Goal: Information Seeking & Learning: Learn about a topic

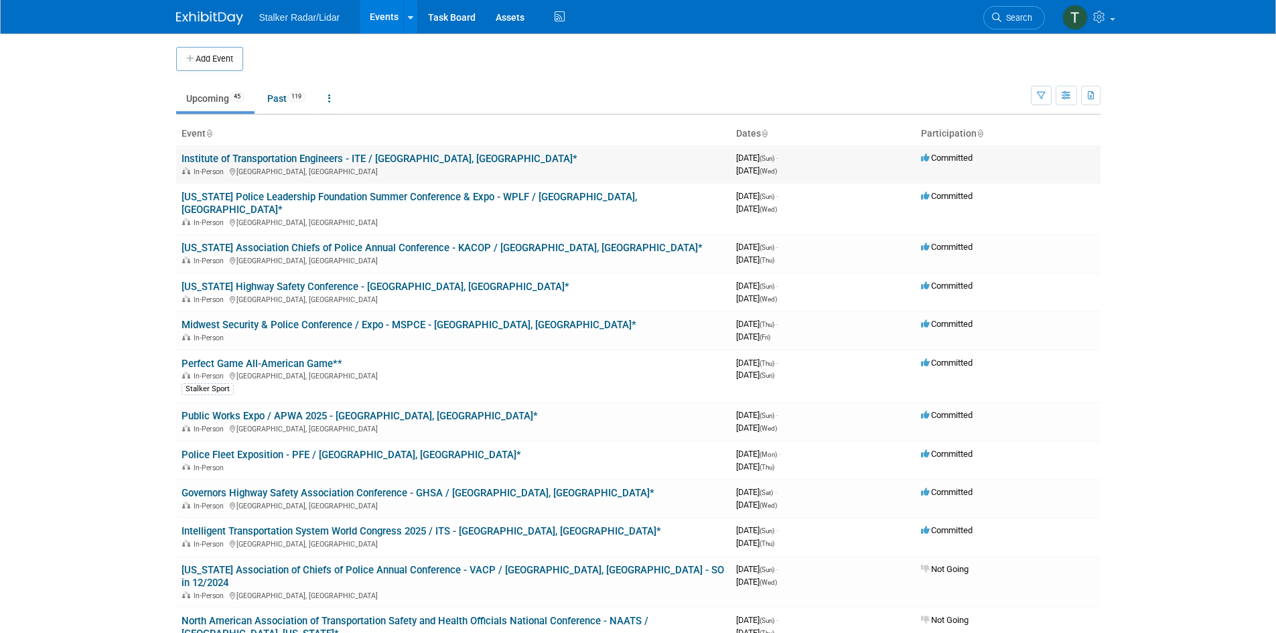
click at [256, 153] on link "Institute of Transportation Engineers - ITE / [GEOGRAPHIC_DATA], [GEOGRAPHIC_DA…" at bounding box center [379, 159] width 396 height 12
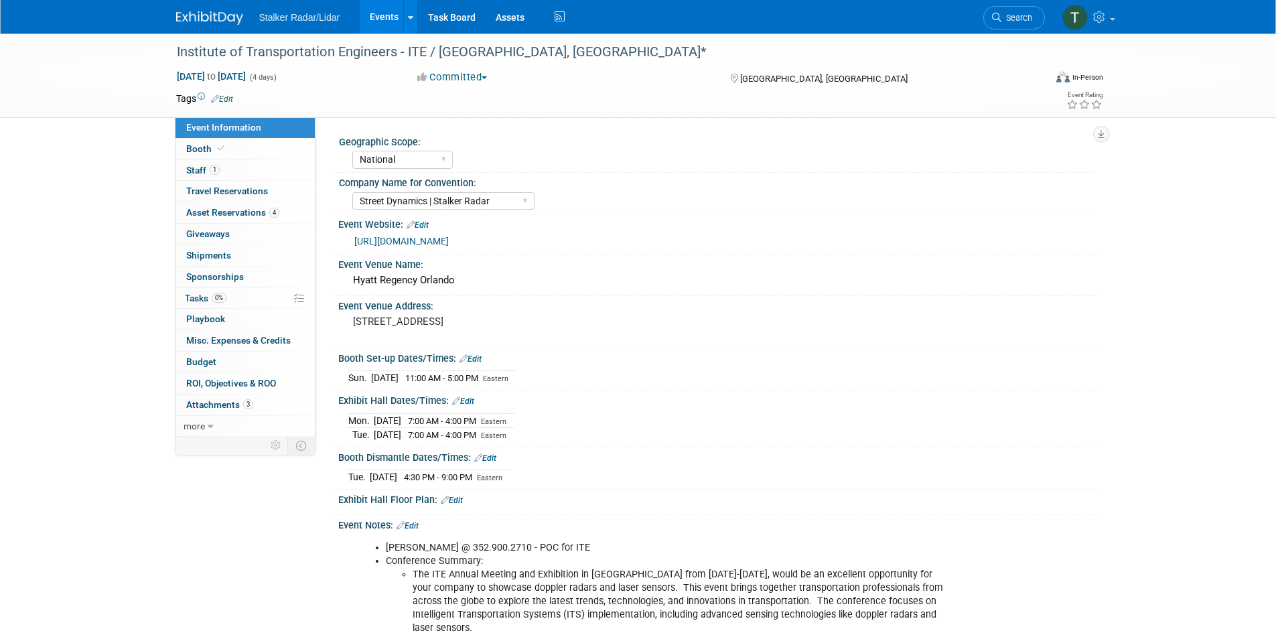
select select "National"
select select "Street Dynamics | Stalker Radar"
click at [207, 168] on span "Staff 1" at bounding box center [202, 170] width 33 height 11
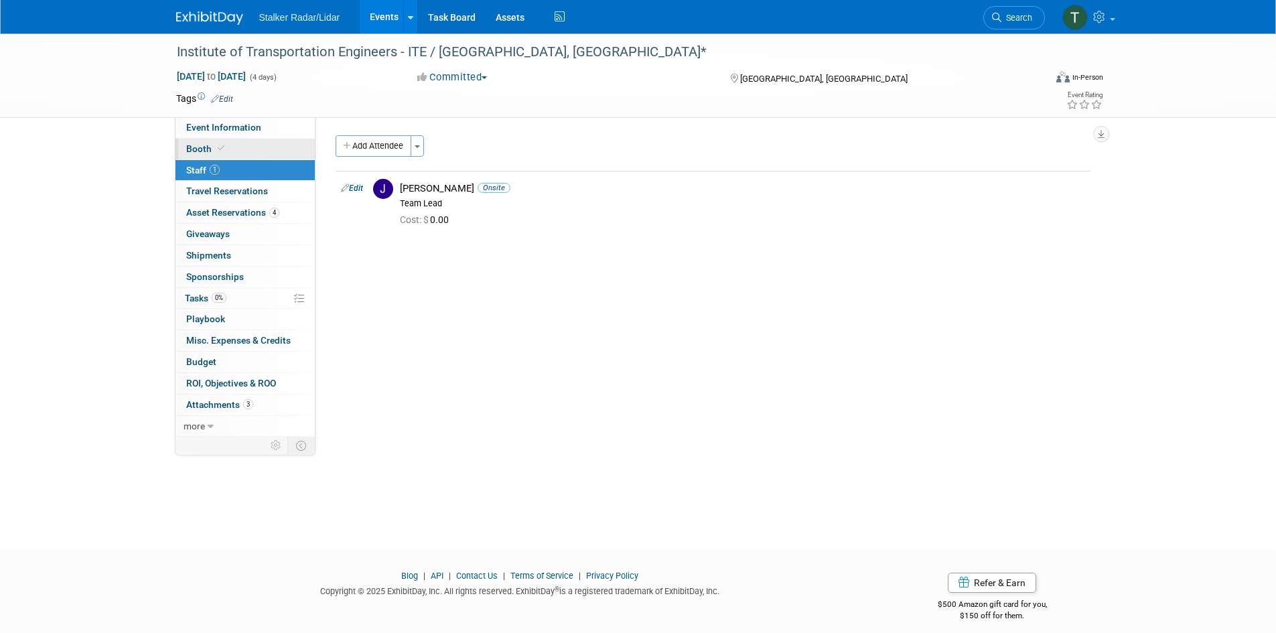
click at [202, 155] on link "Booth" at bounding box center [244, 149] width 139 height 21
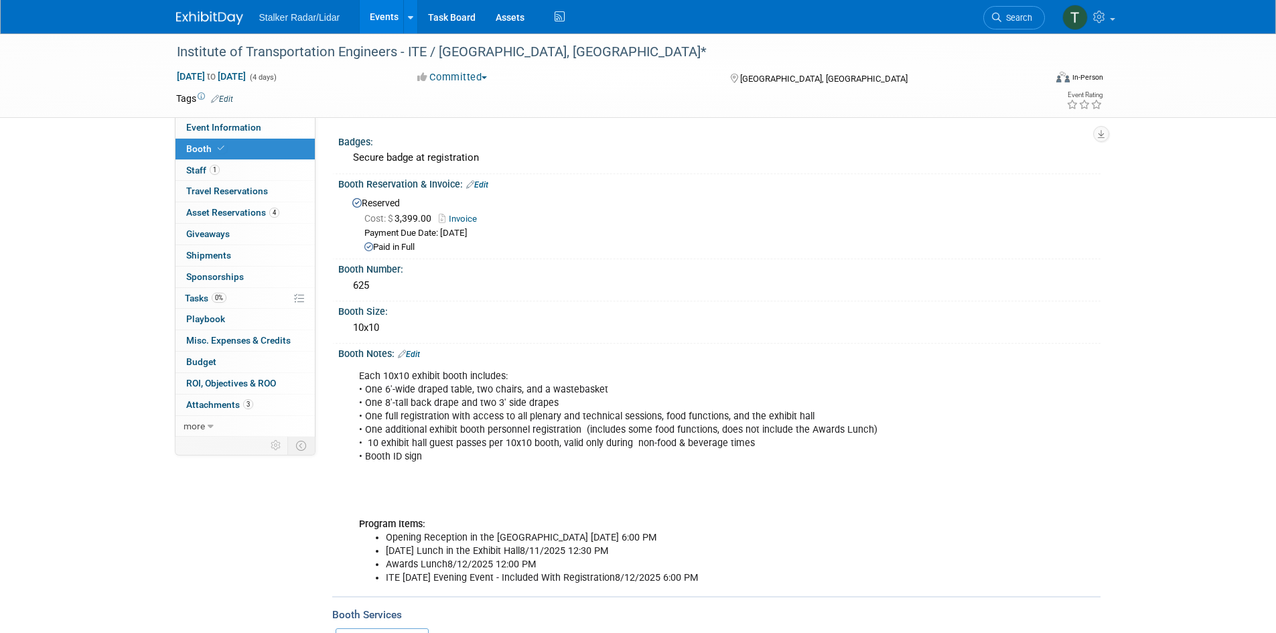
click at [199, 149] on span "Booth" at bounding box center [206, 148] width 41 height 11
click at [206, 123] on span "Event Information" at bounding box center [223, 127] width 75 height 11
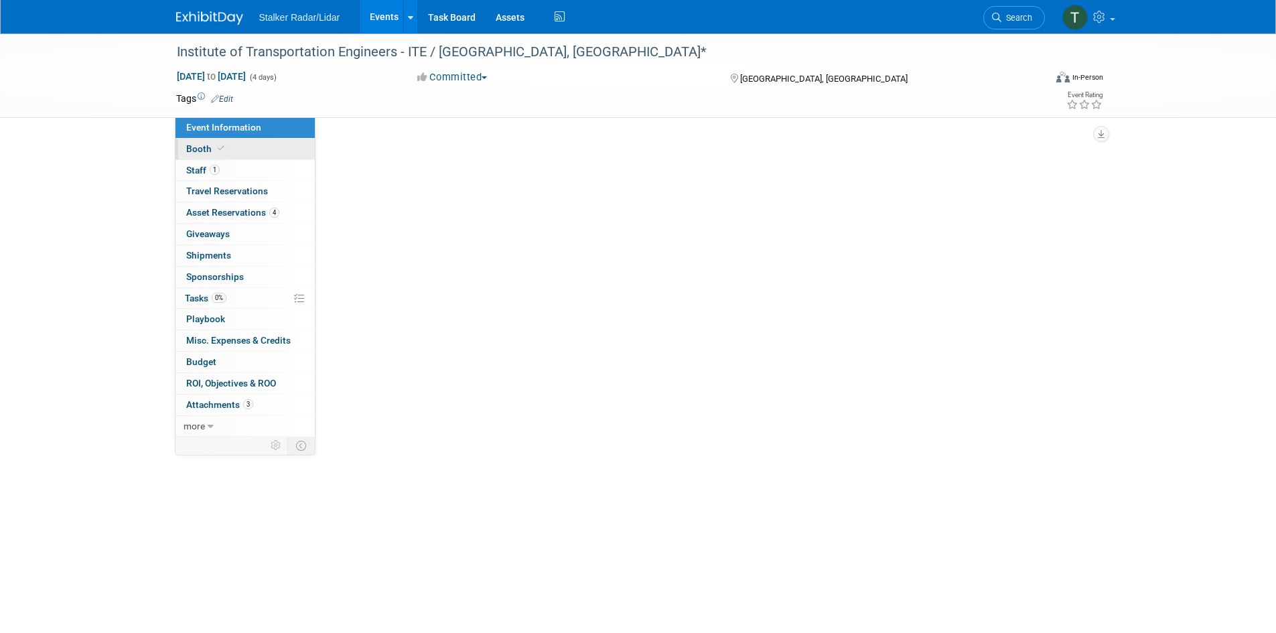
select select "National"
select select "Street Dynamics | Stalker Radar"
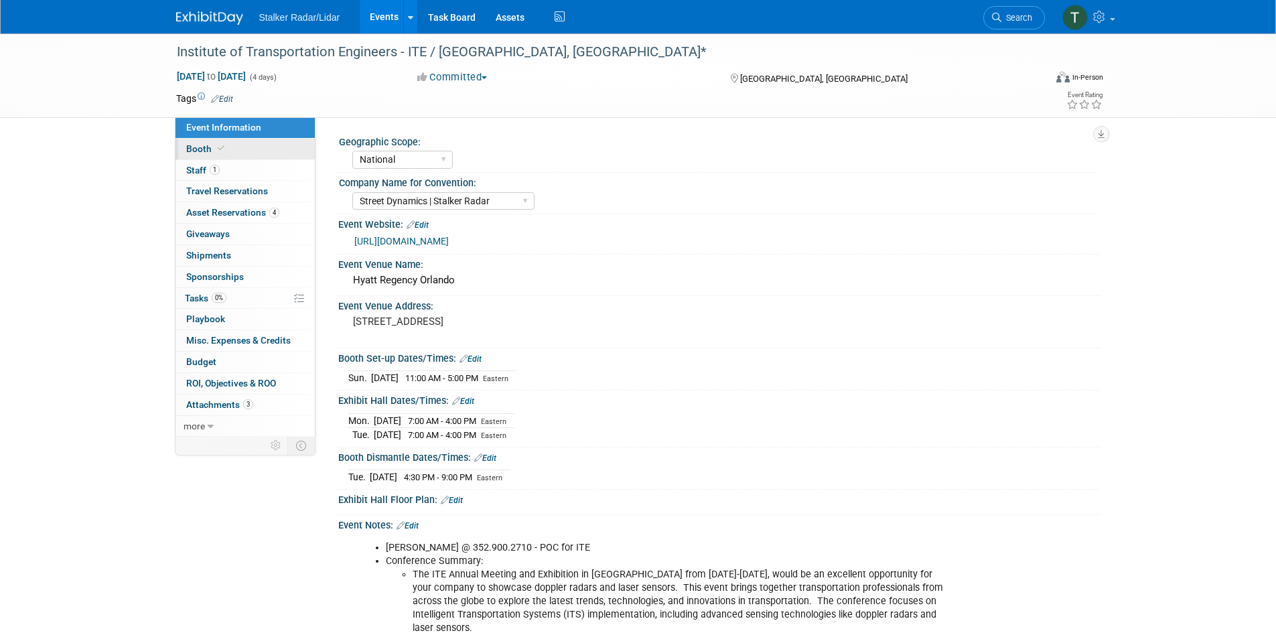
click at [199, 153] on span "Booth" at bounding box center [206, 148] width 41 height 11
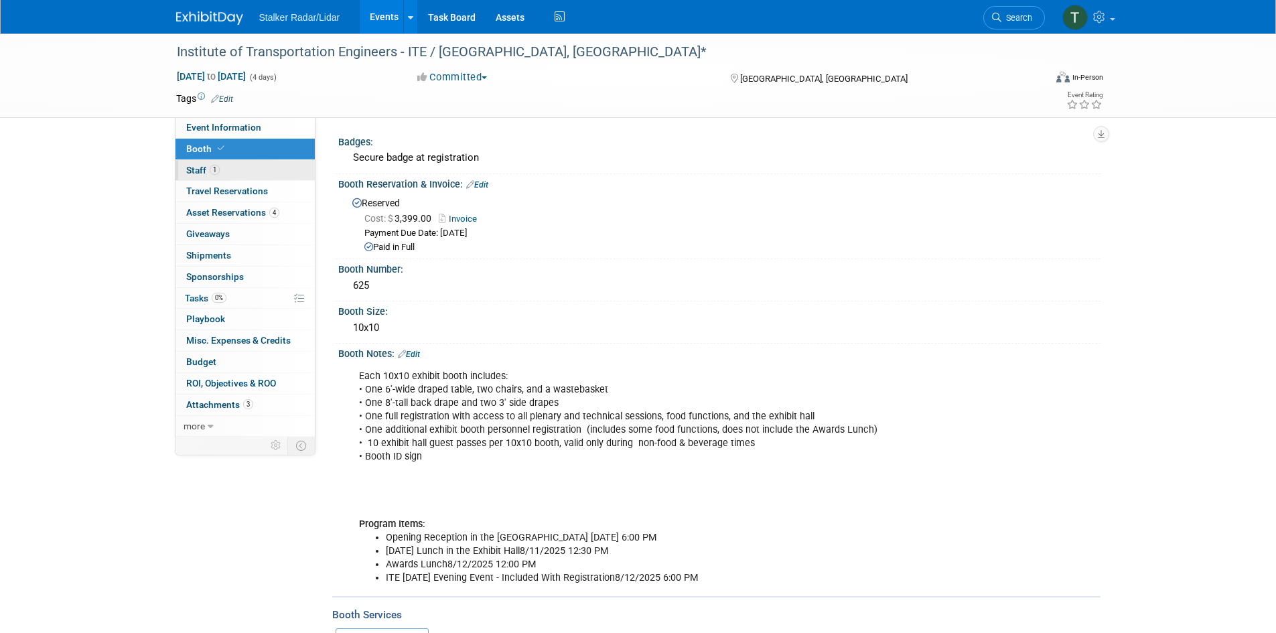
click at [199, 167] on span "Staff 1" at bounding box center [202, 170] width 33 height 11
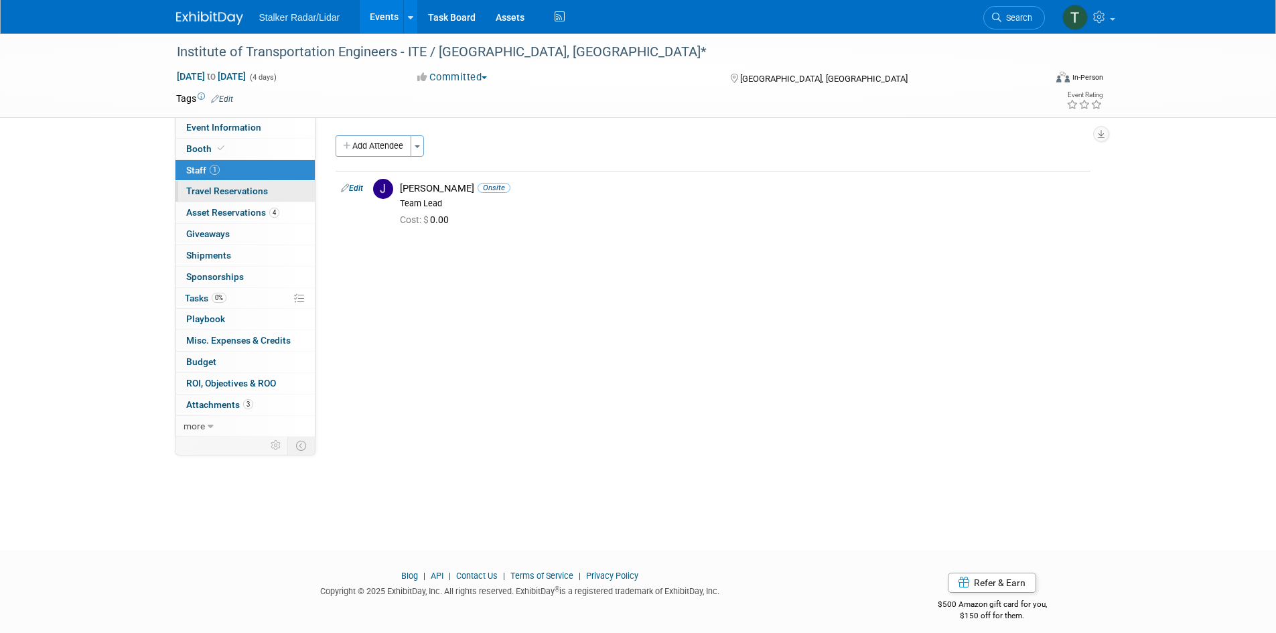
click at [212, 186] on span "Travel Reservations 0" at bounding box center [227, 190] width 82 height 11
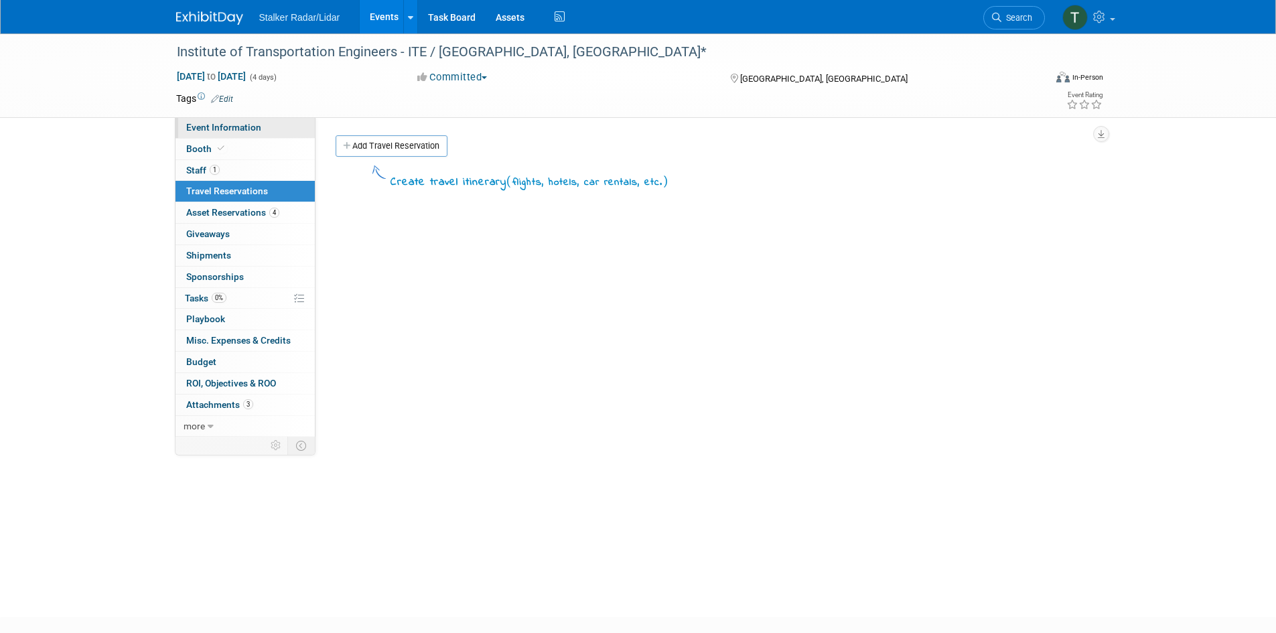
click at [202, 127] on span "Event Information" at bounding box center [223, 127] width 75 height 11
select select "National"
select select "Street Dynamics | Stalker Radar"
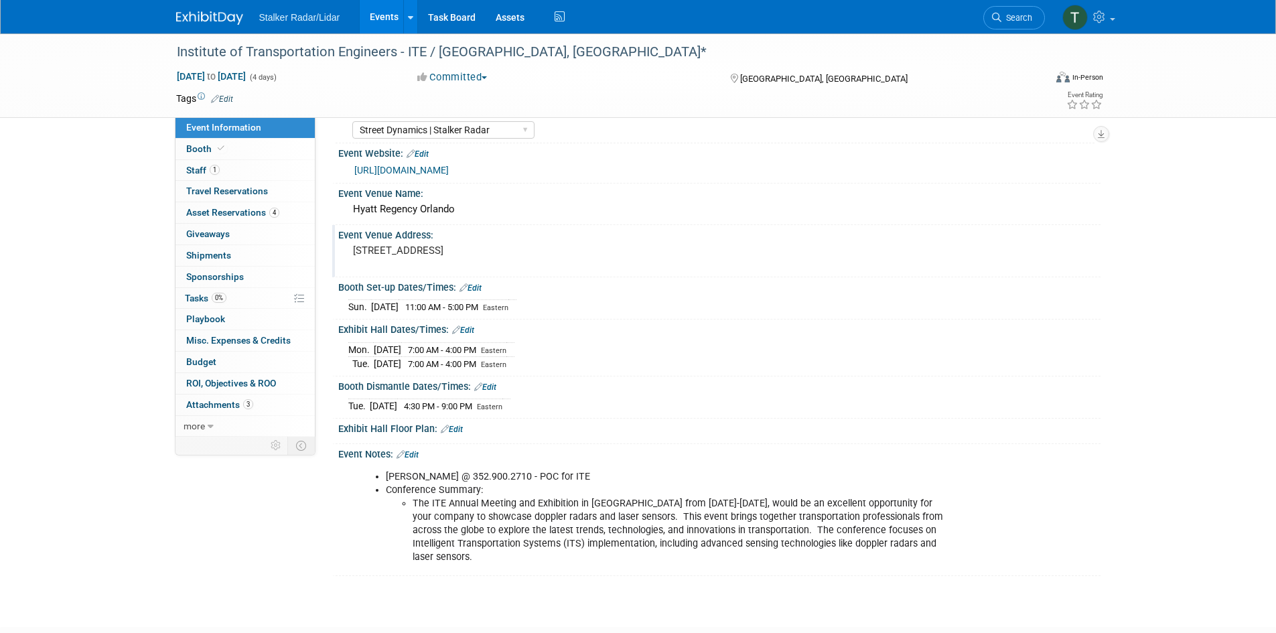
scroll to position [157, 0]
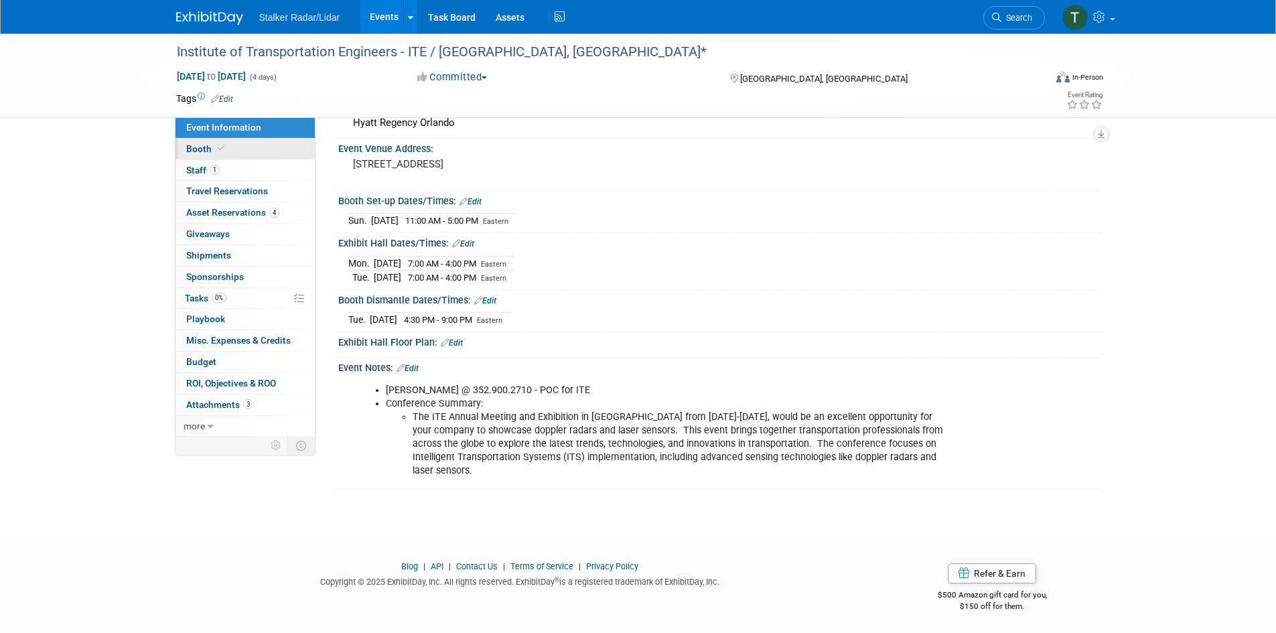
click at [207, 151] on span "Booth" at bounding box center [206, 148] width 41 height 11
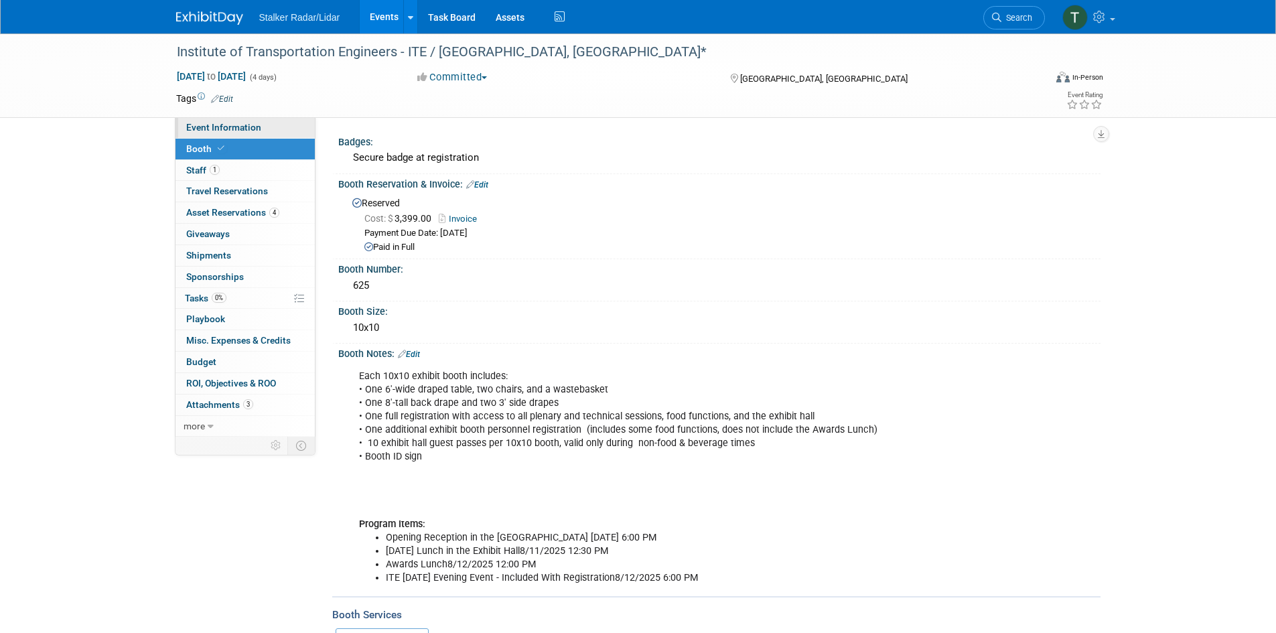
click at [211, 121] on link "Event Information" at bounding box center [244, 127] width 139 height 21
select select "National"
select select "Street Dynamics | Stalker Radar"
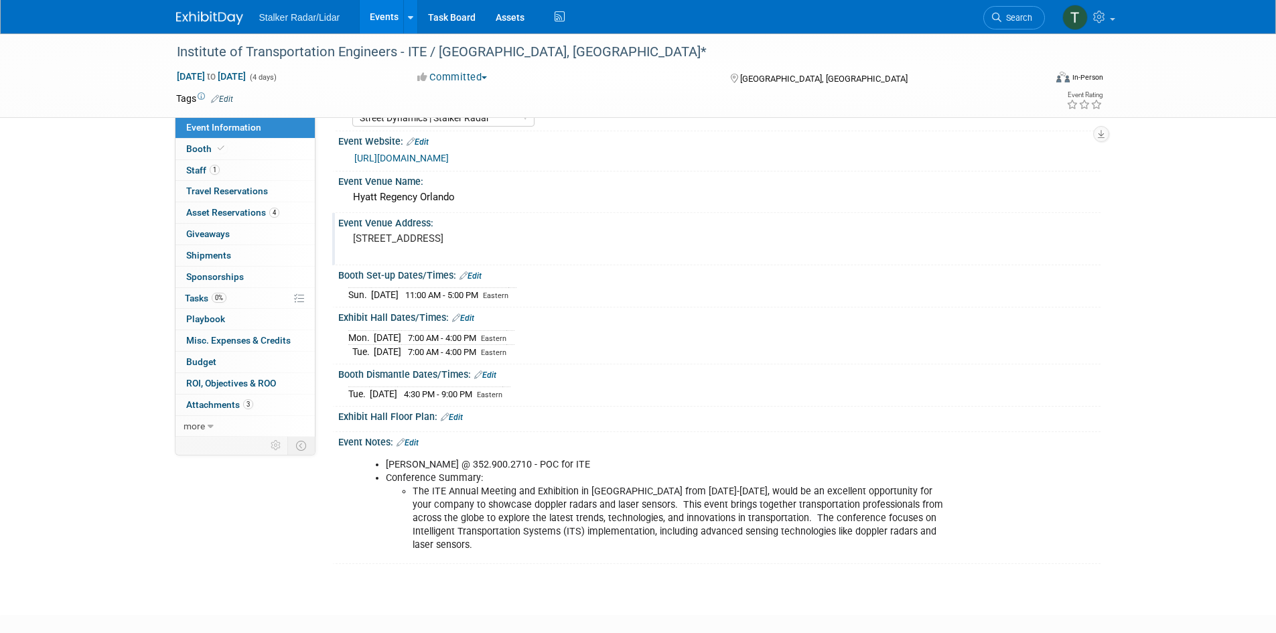
scroll to position [157, 0]
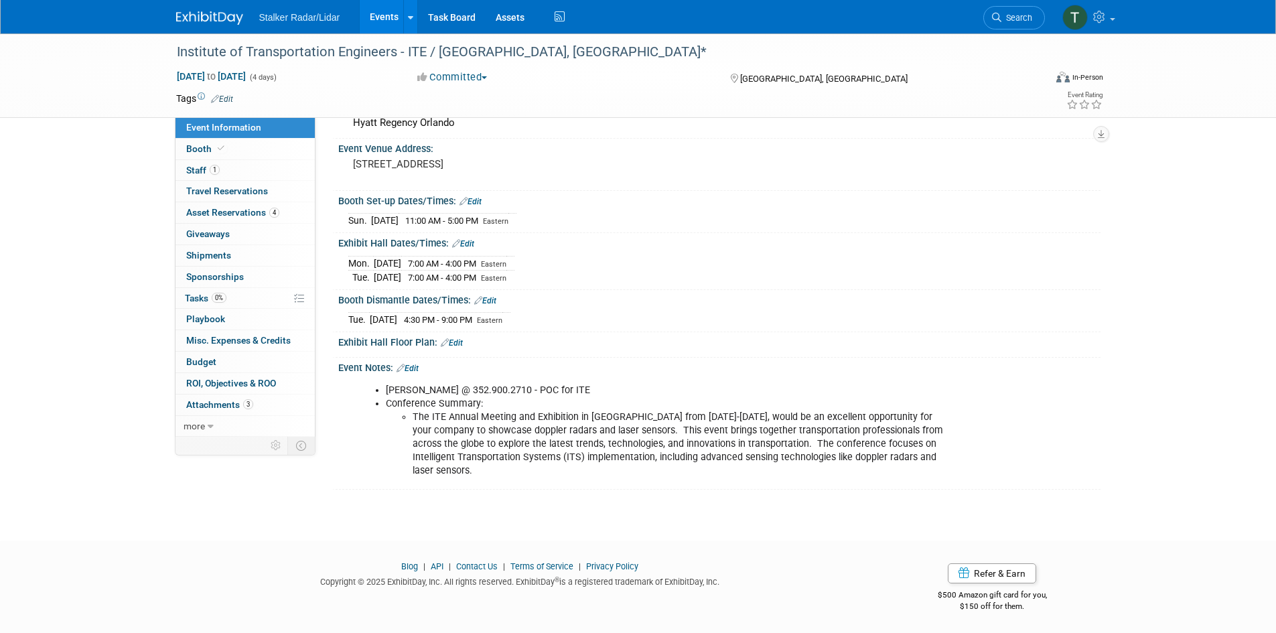
click at [210, 132] on link "Event Information" at bounding box center [244, 127] width 139 height 21
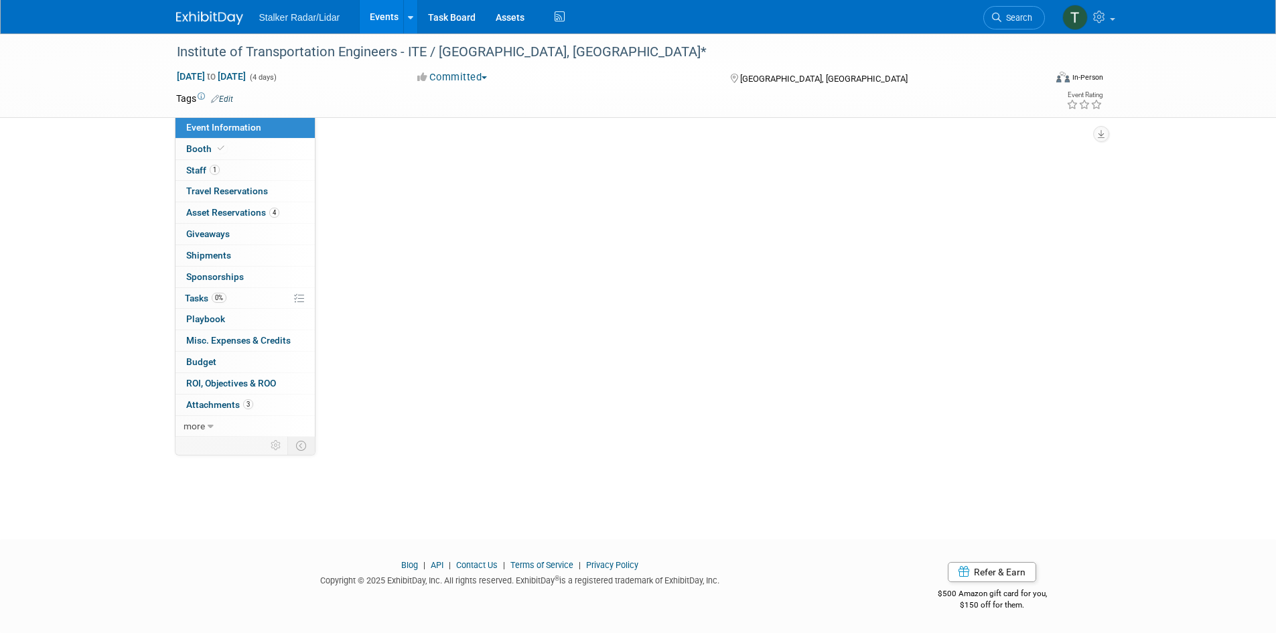
scroll to position [0, 0]
select select "National"
select select "Street Dynamics | Stalker Radar"
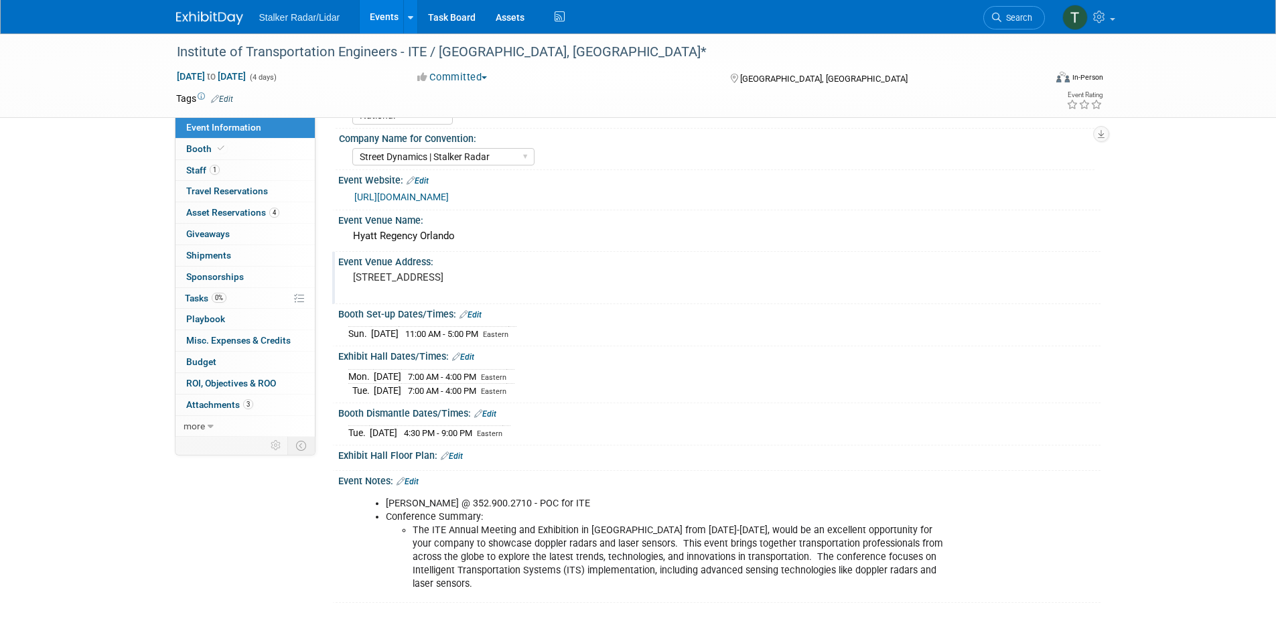
scroll to position [67, 0]
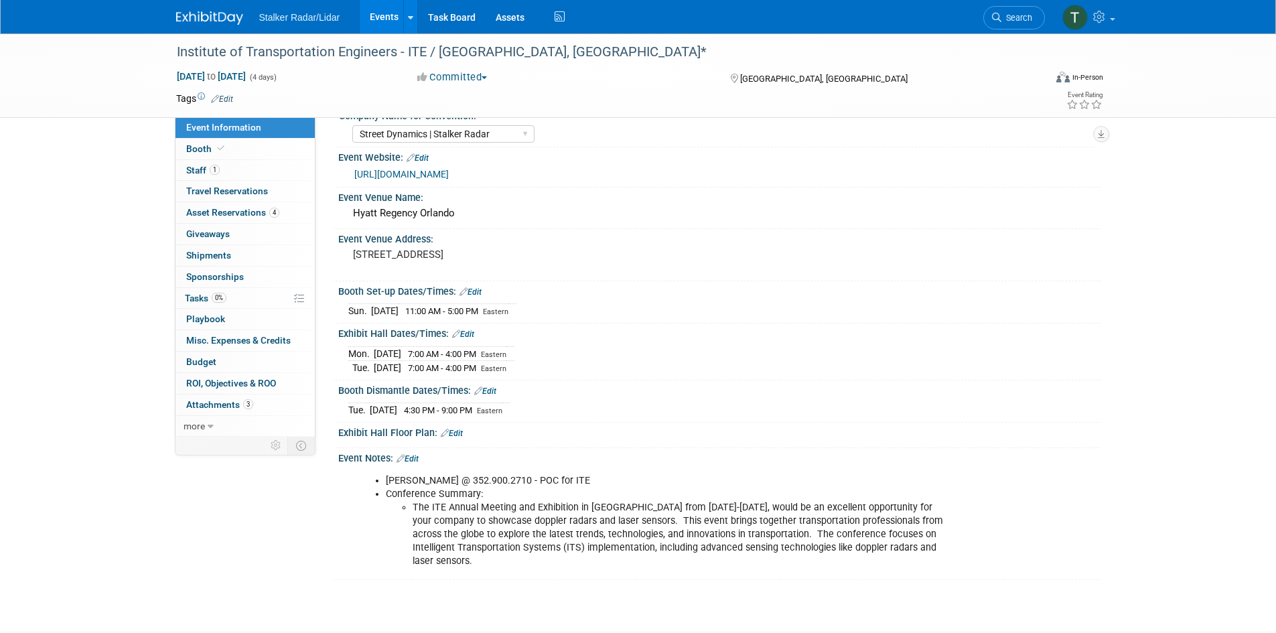
click at [449, 173] on link "https://www.ite.org/events-meetings/ite-calendar/2025-ite-international-annual-…" at bounding box center [401, 174] width 94 height 11
click at [383, 11] on link "Events" at bounding box center [384, 16] width 49 height 33
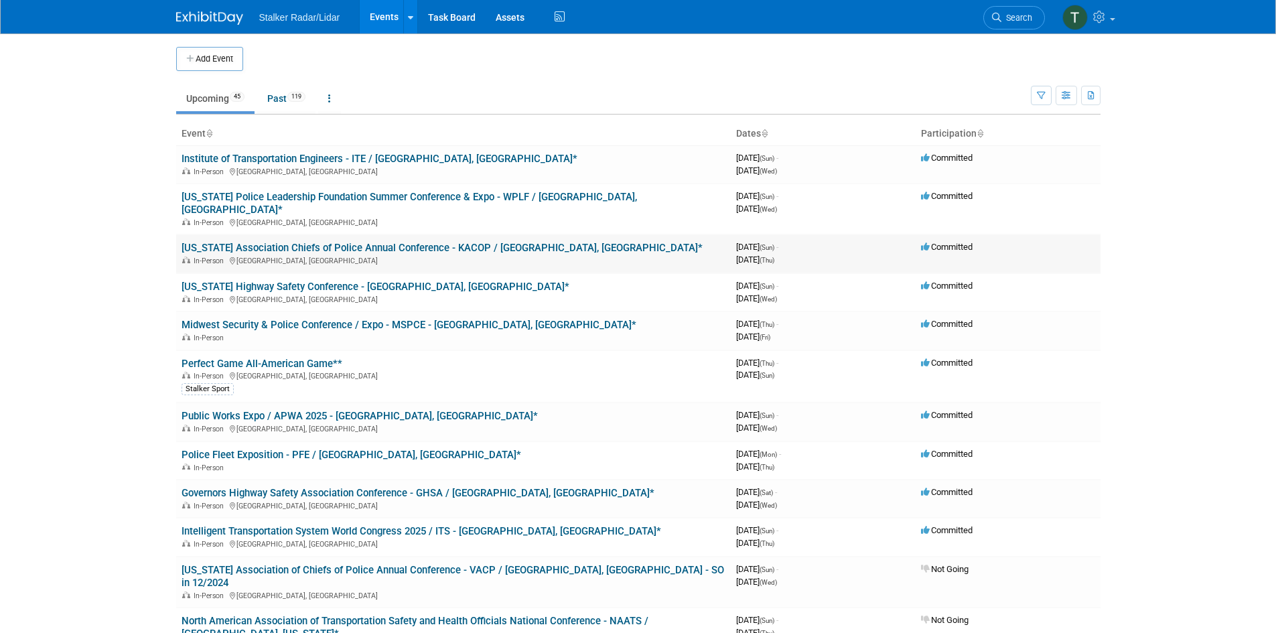
click at [275, 242] on link "[US_STATE] Association Chiefs of Police Annual Conference - KACOP / [GEOGRAPHIC…" at bounding box center [441, 248] width 521 height 12
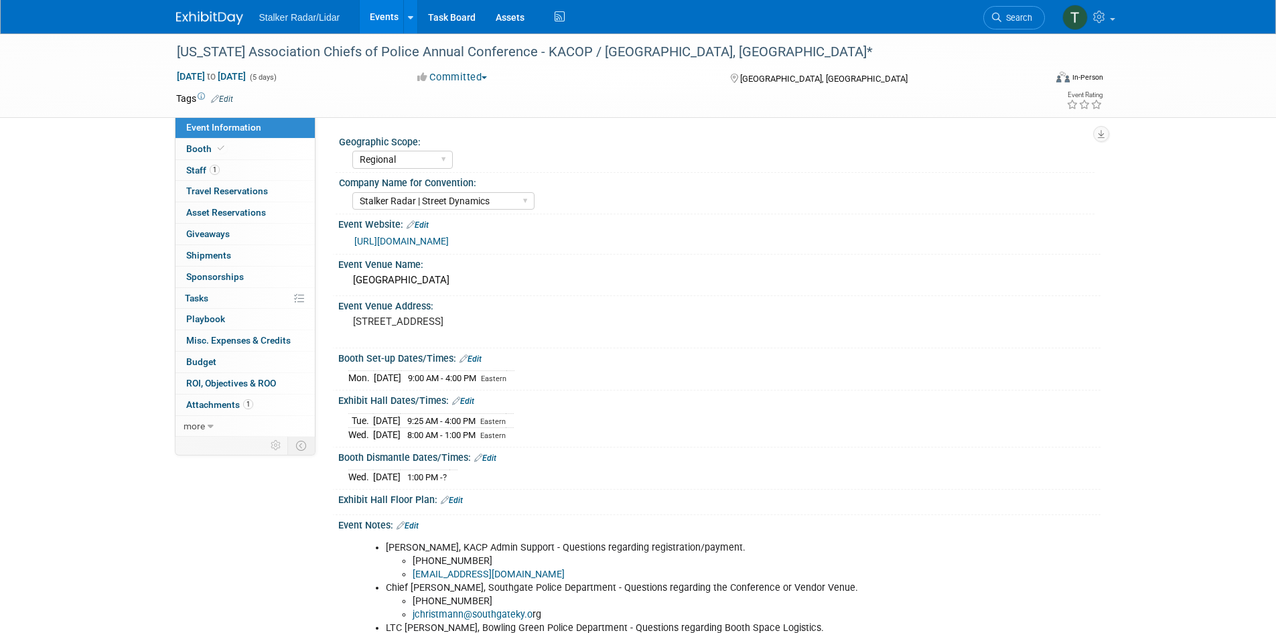
select select "Regional"
select select "Stalker Radar | Street Dynamics"
click at [188, 147] on span "Booth" at bounding box center [206, 148] width 41 height 11
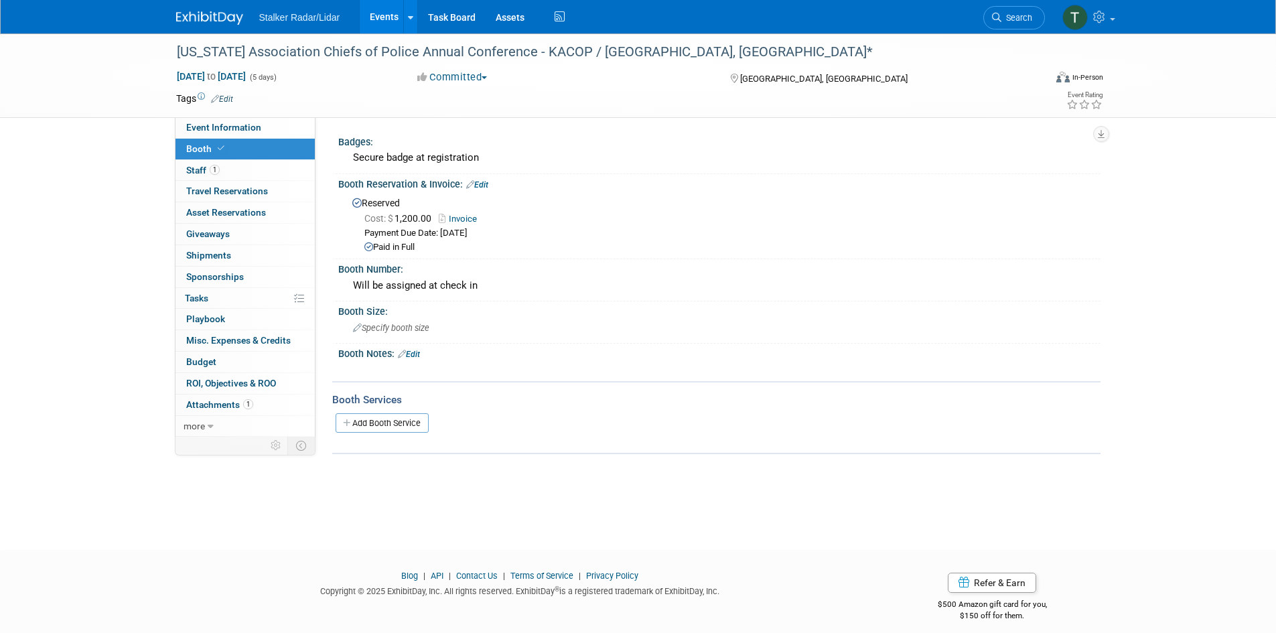
click at [194, 147] on span "Booth" at bounding box center [206, 148] width 41 height 11
click at [386, 15] on link "Events" at bounding box center [384, 16] width 49 height 33
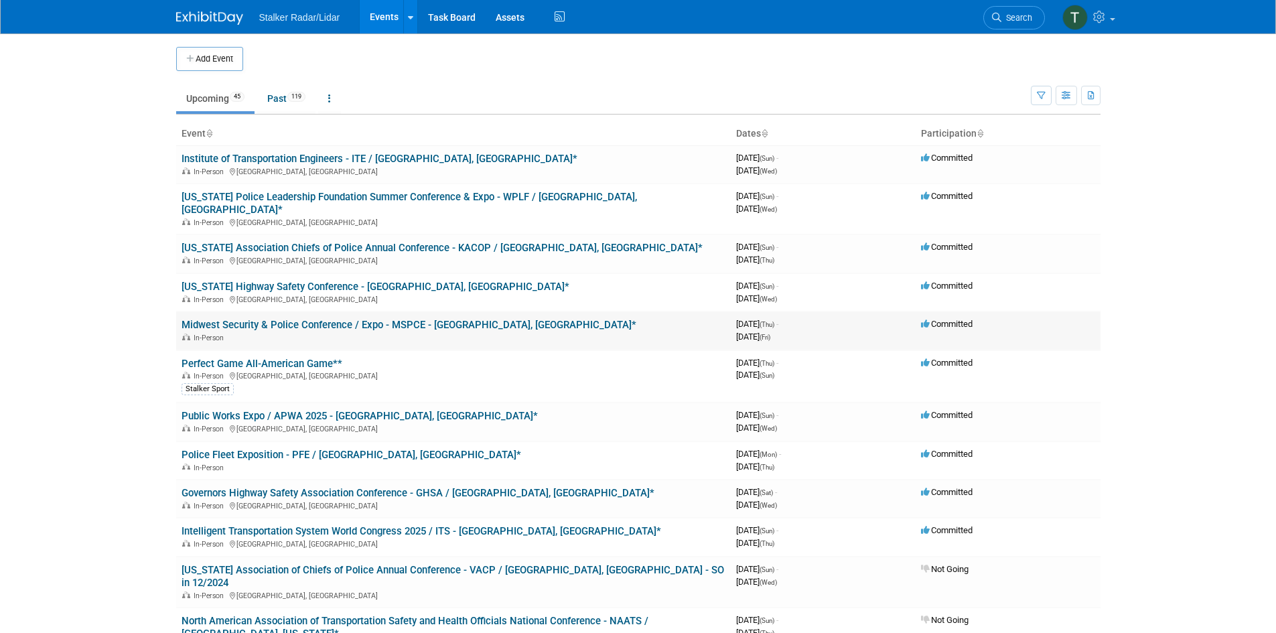
click at [282, 319] on link "Midwest Security & Police Conference / Expo - MSPCE - [GEOGRAPHIC_DATA], [GEOGR…" at bounding box center [408, 325] width 455 height 12
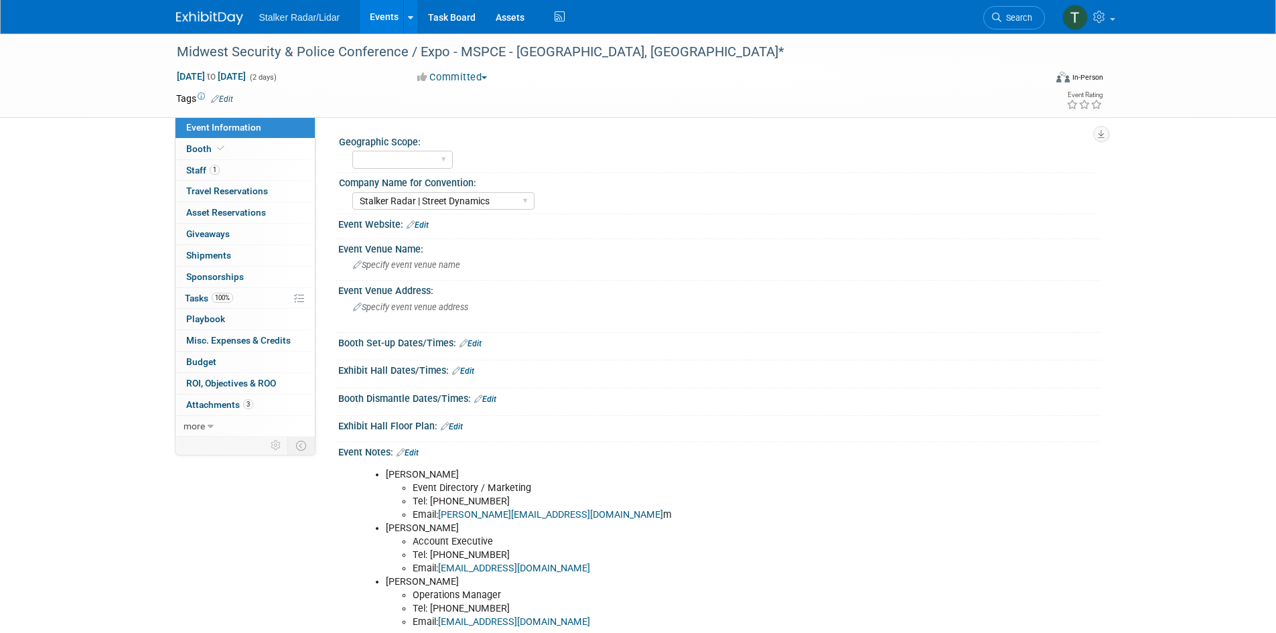
select select "Stalker Radar | Street Dynamics"
click at [382, 11] on link "Events" at bounding box center [384, 16] width 49 height 33
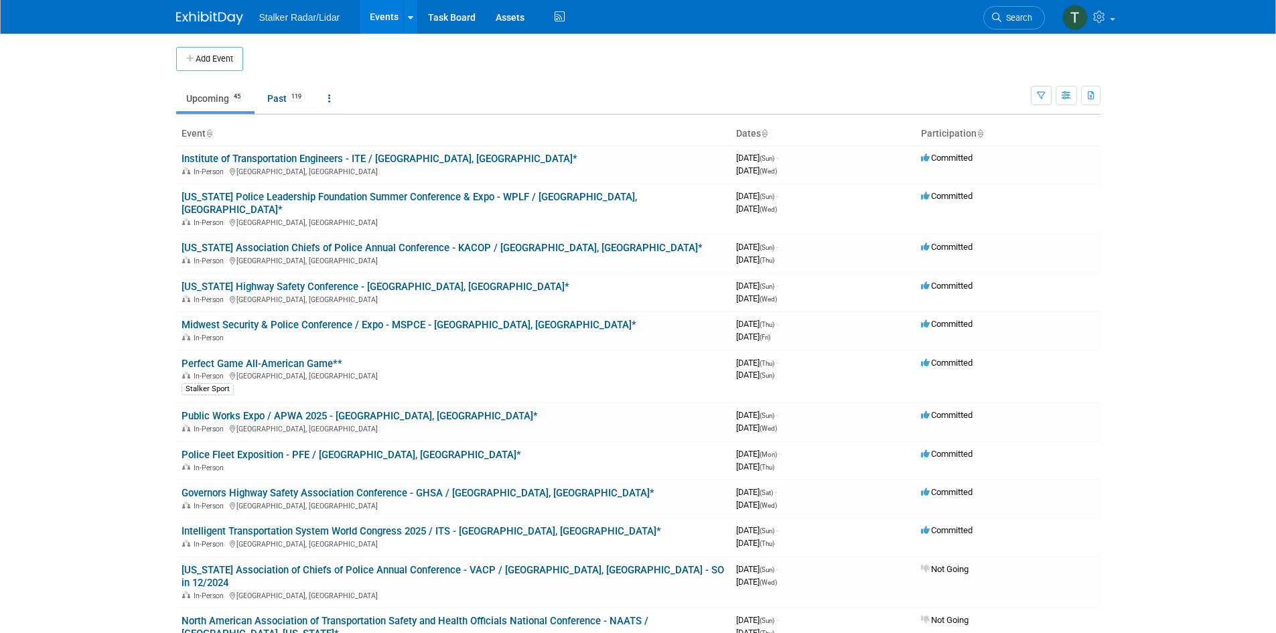
click at [303, 319] on link "Midwest Security & Police Conference / Expo - MSPCE - [GEOGRAPHIC_DATA], [GEOGR…" at bounding box center [408, 325] width 455 height 12
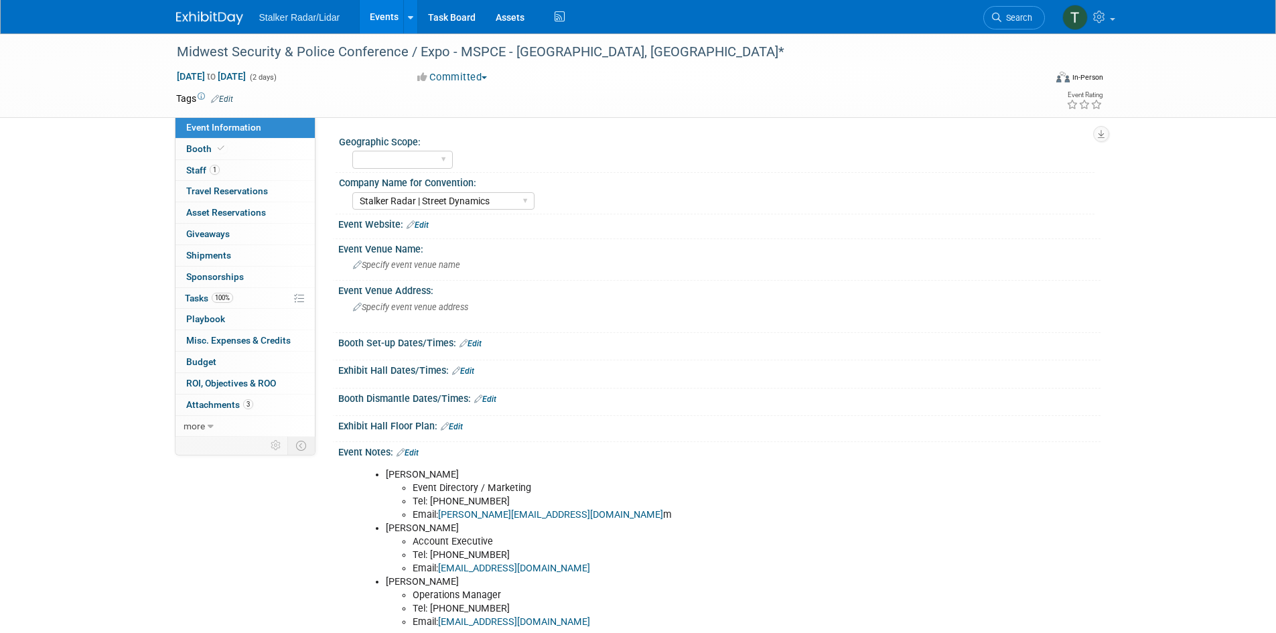
select select "Stalker Radar | Street Dynamics"
click at [249, 131] on span "Event Information" at bounding box center [223, 127] width 75 height 11
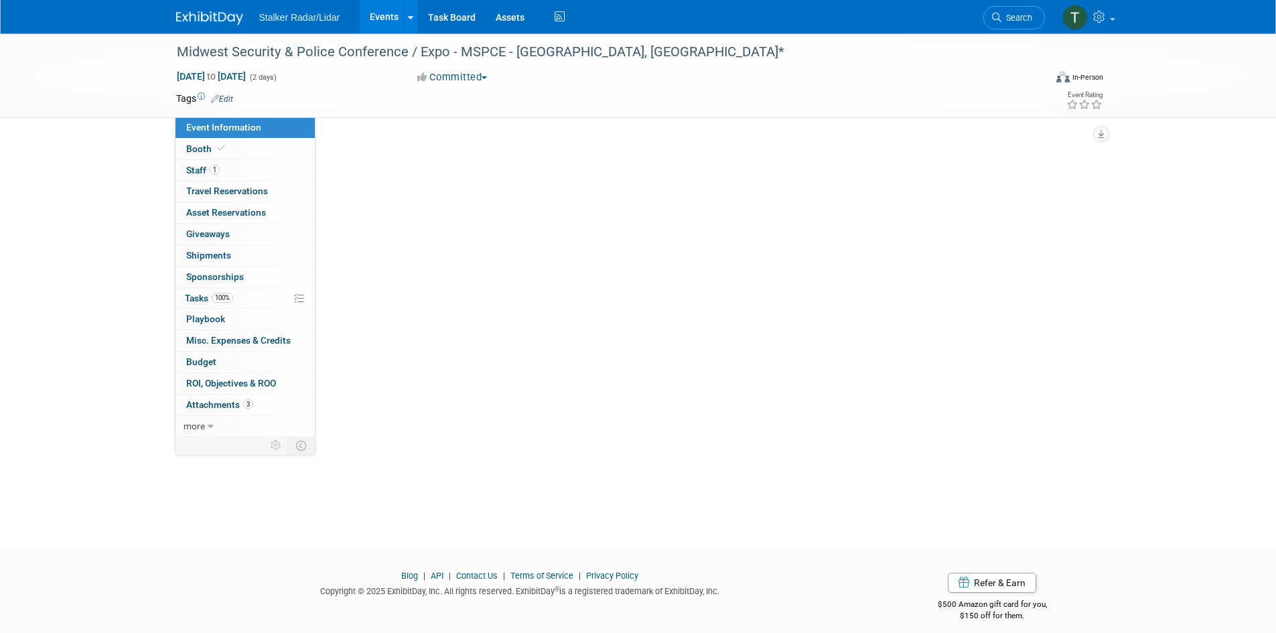
select select "Stalker Radar | Street Dynamics"
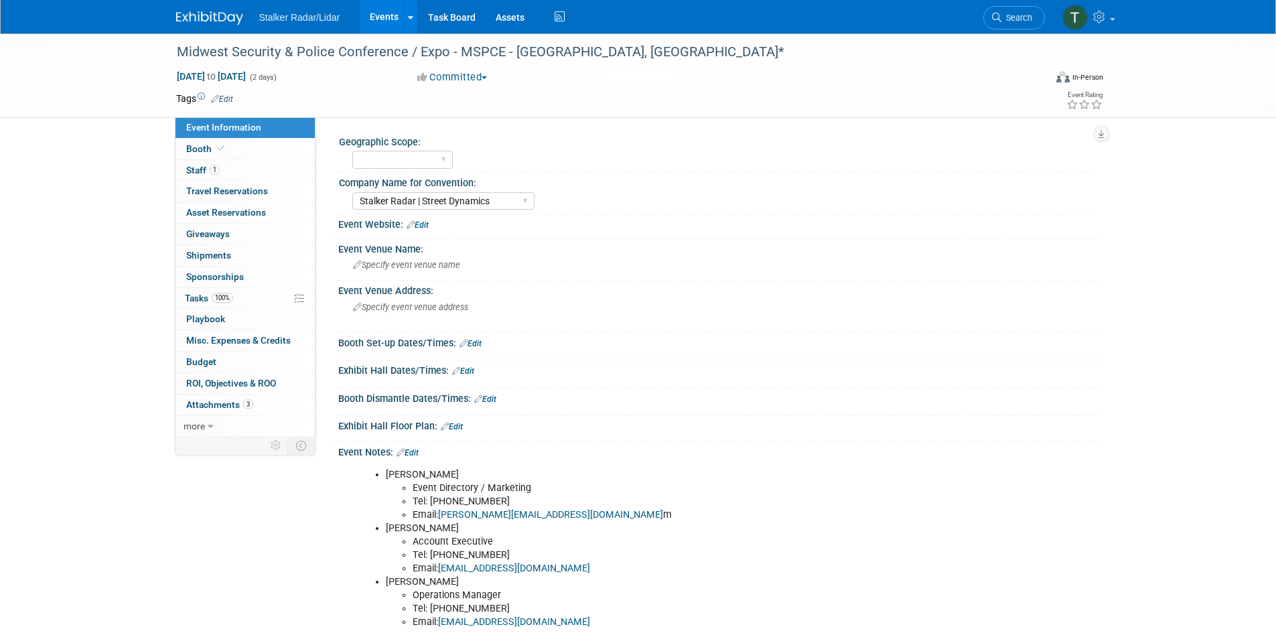
click at [377, 17] on link "Events" at bounding box center [384, 16] width 49 height 33
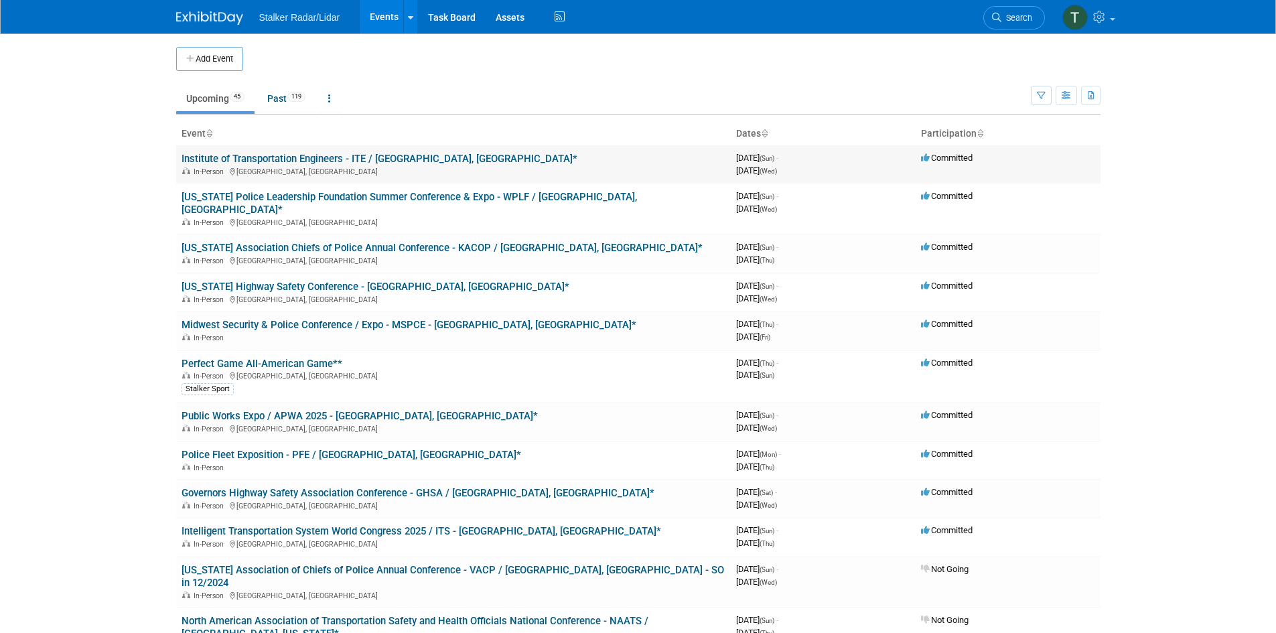
click at [356, 165] on div "In-Person Orlando, FL" at bounding box center [453, 170] width 544 height 11
click at [336, 195] on link "[US_STATE] Police Leadership Foundation Summer Conference & Expo - WPLF / [GEOG…" at bounding box center [408, 203] width 455 height 25
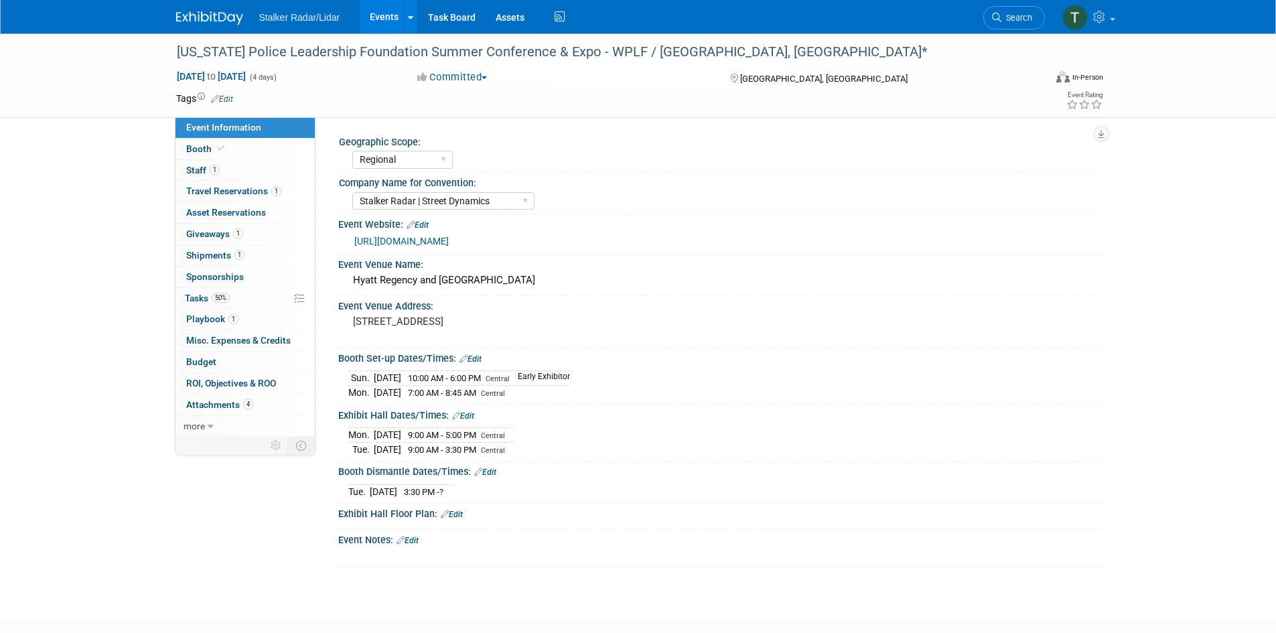
select select "Regional"
select select "Stalker Radar | Street Dynamics"
click at [212, 147] on span "Booth" at bounding box center [206, 148] width 41 height 11
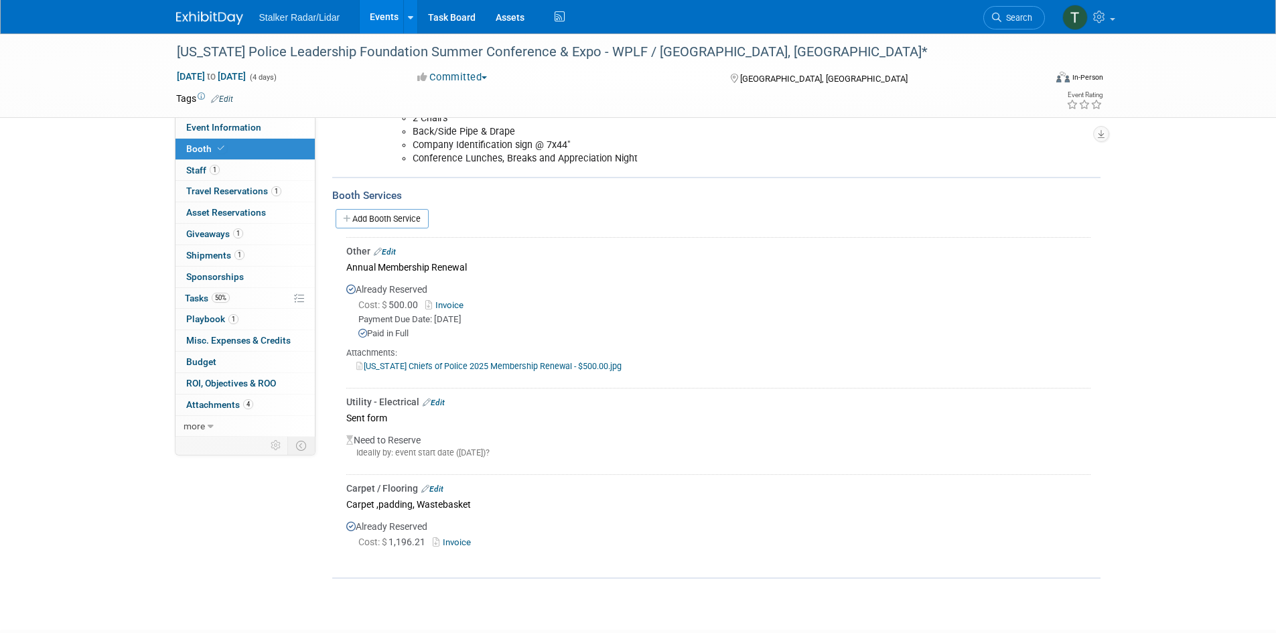
scroll to position [335, 0]
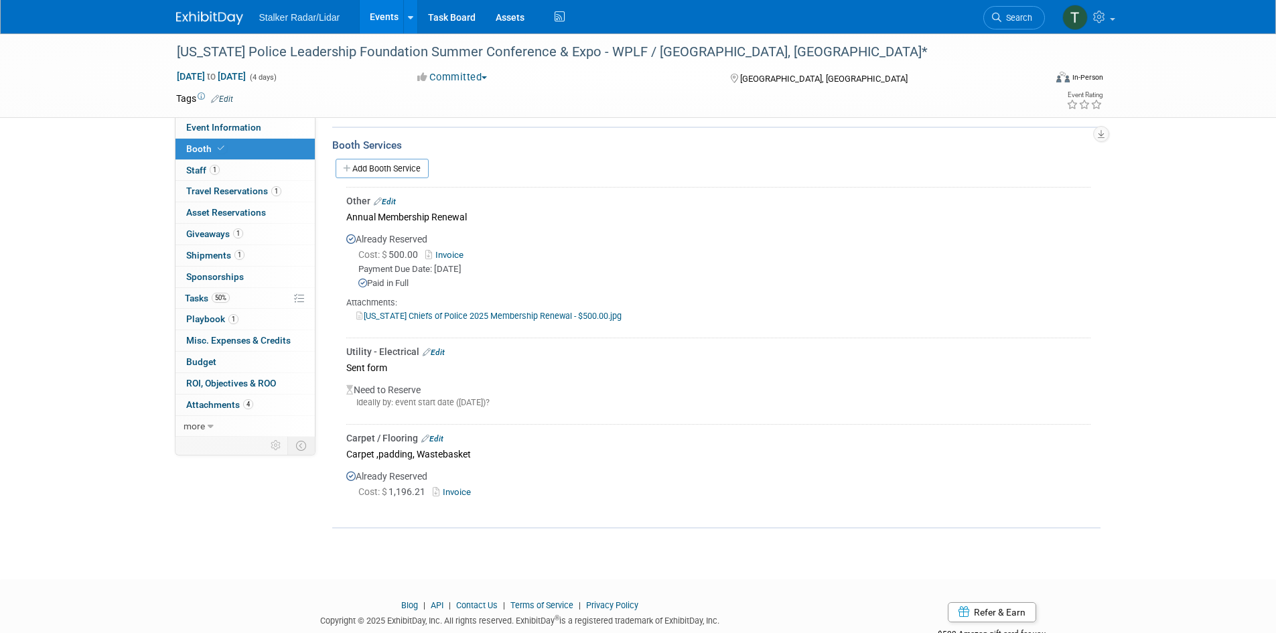
click at [205, 148] on span "Booth" at bounding box center [206, 148] width 41 height 11
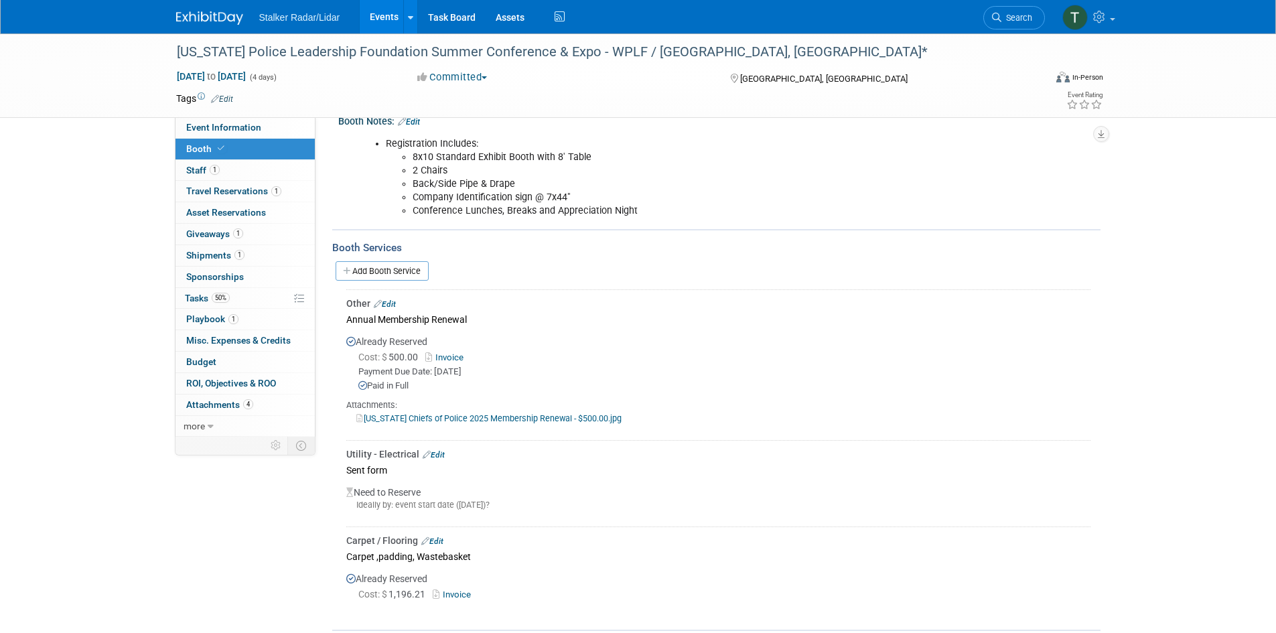
scroll to position [268, 0]
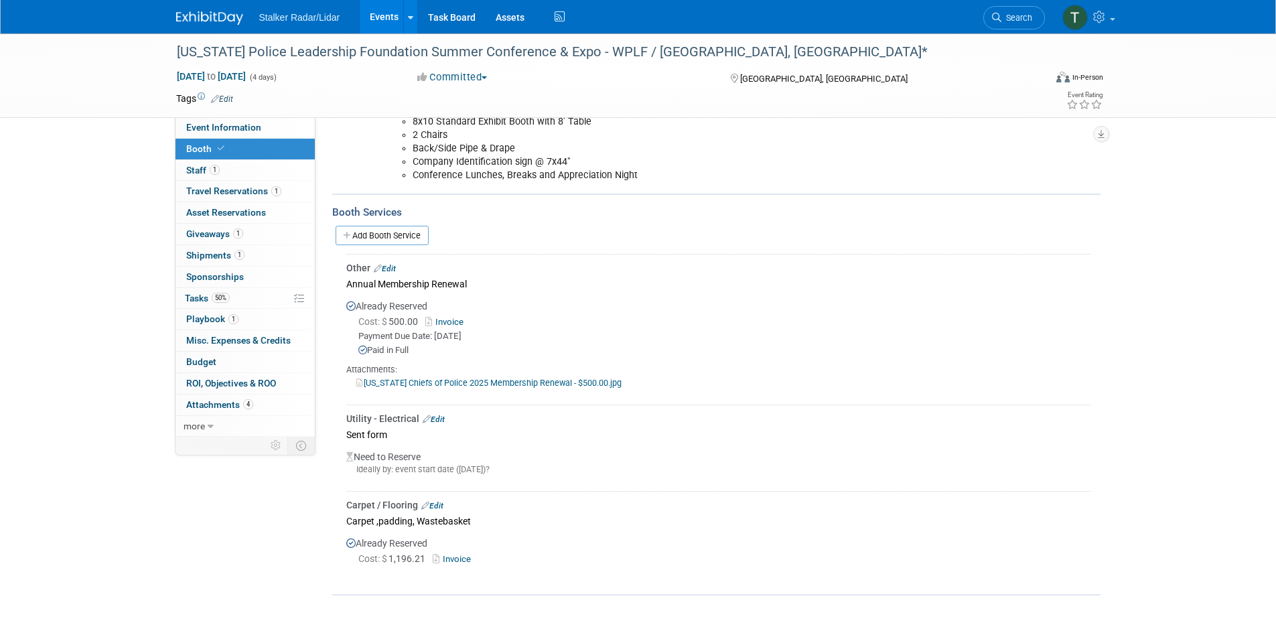
click at [375, 15] on link "Events" at bounding box center [384, 16] width 49 height 33
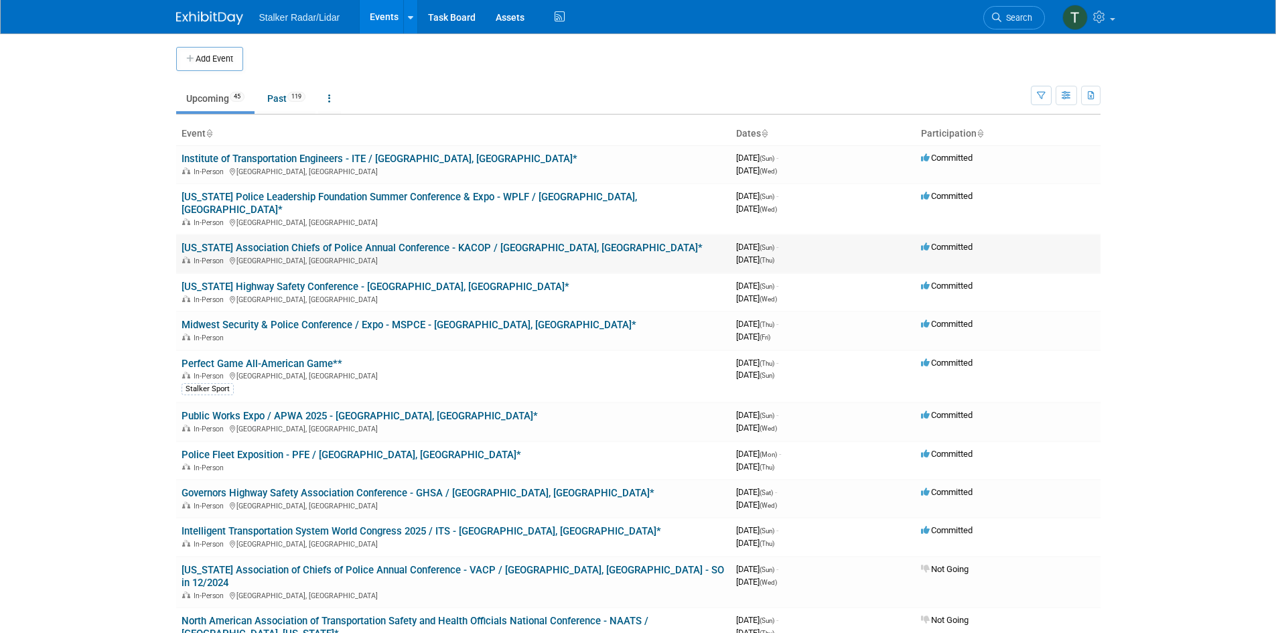
click at [382, 242] on link "[US_STATE] Association Chiefs of Police Annual Conference - KACOP / [GEOGRAPHIC…" at bounding box center [441, 248] width 521 height 12
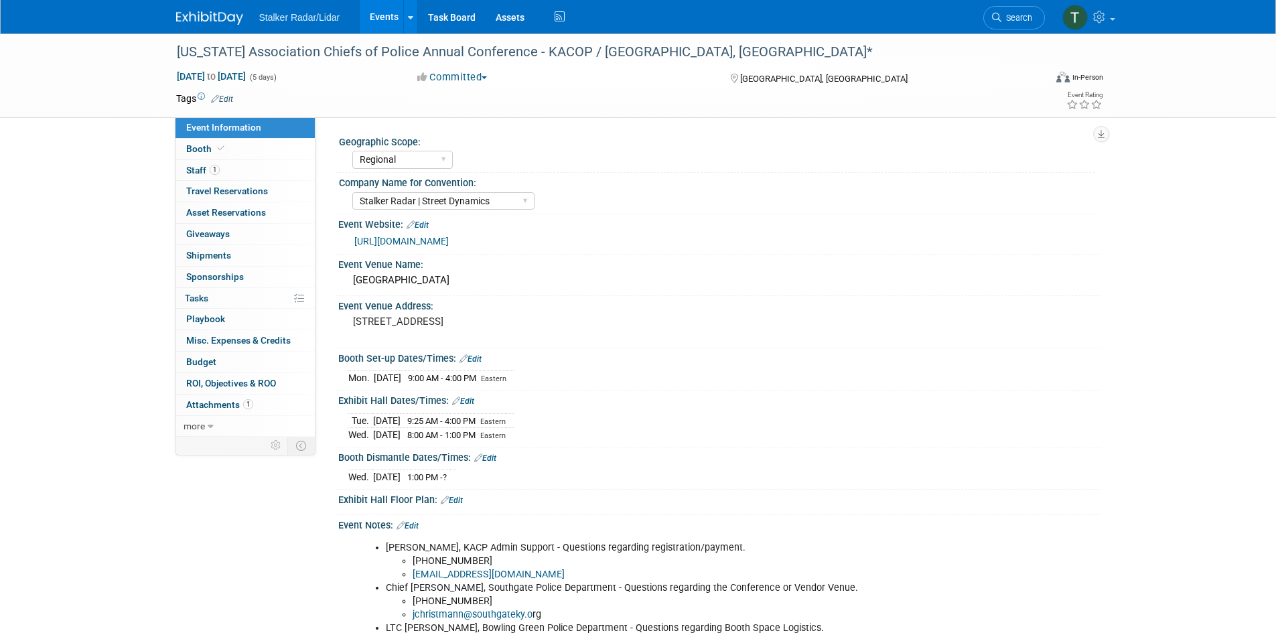
select select "Regional"
select select "Stalker Radar | Street Dynamics"
click at [376, 11] on link "Events" at bounding box center [384, 16] width 49 height 33
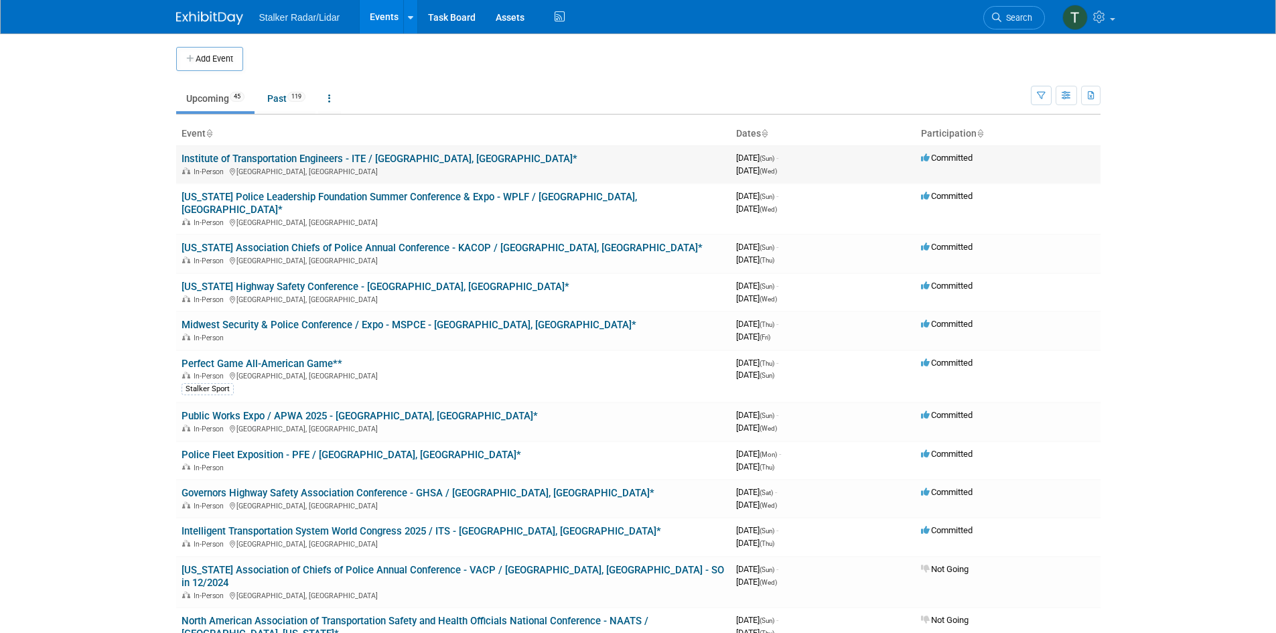
click at [285, 157] on link "Institute of Transportation Engineers - ITE / [GEOGRAPHIC_DATA], [GEOGRAPHIC_DA…" at bounding box center [379, 159] width 396 height 12
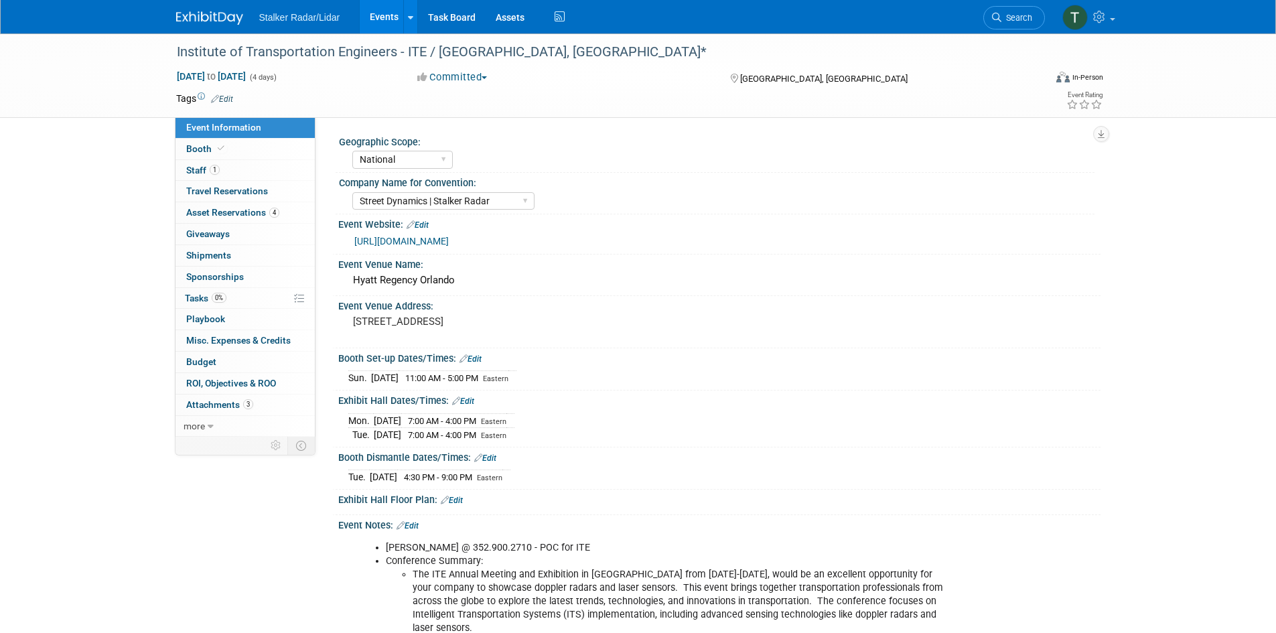
select select "National"
select select "Street Dynamics | Stalker Radar"
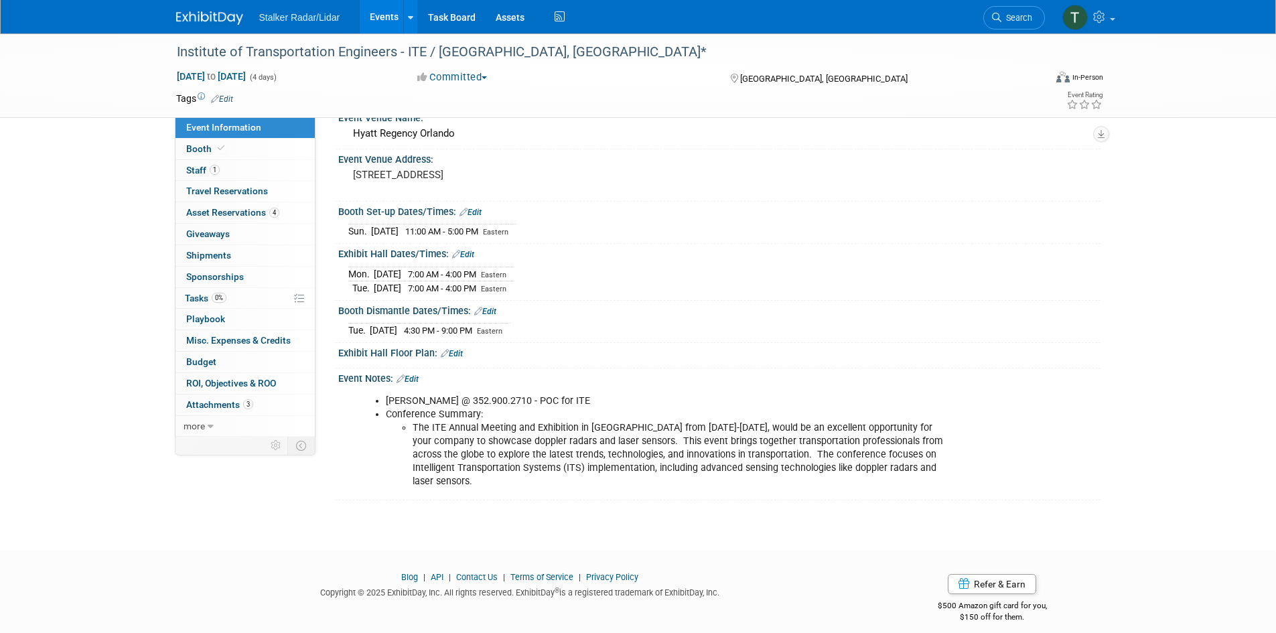
scroll to position [157, 0]
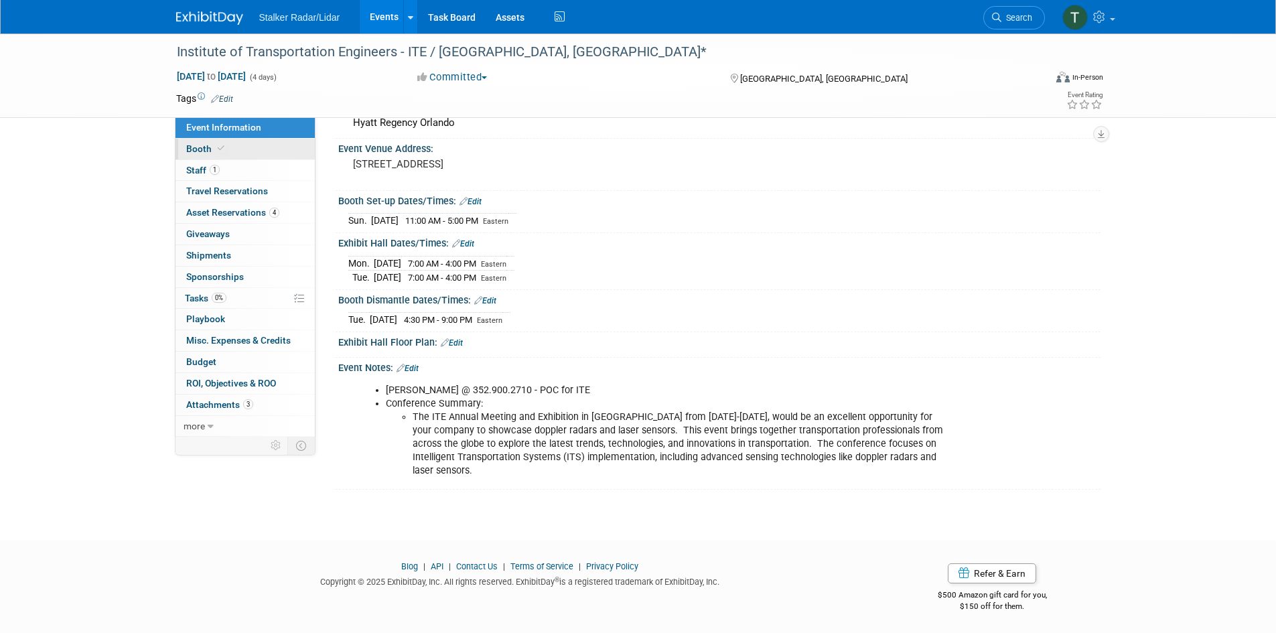
click at [212, 146] on span "Booth" at bounding box center [206, 148] width 41 height 11
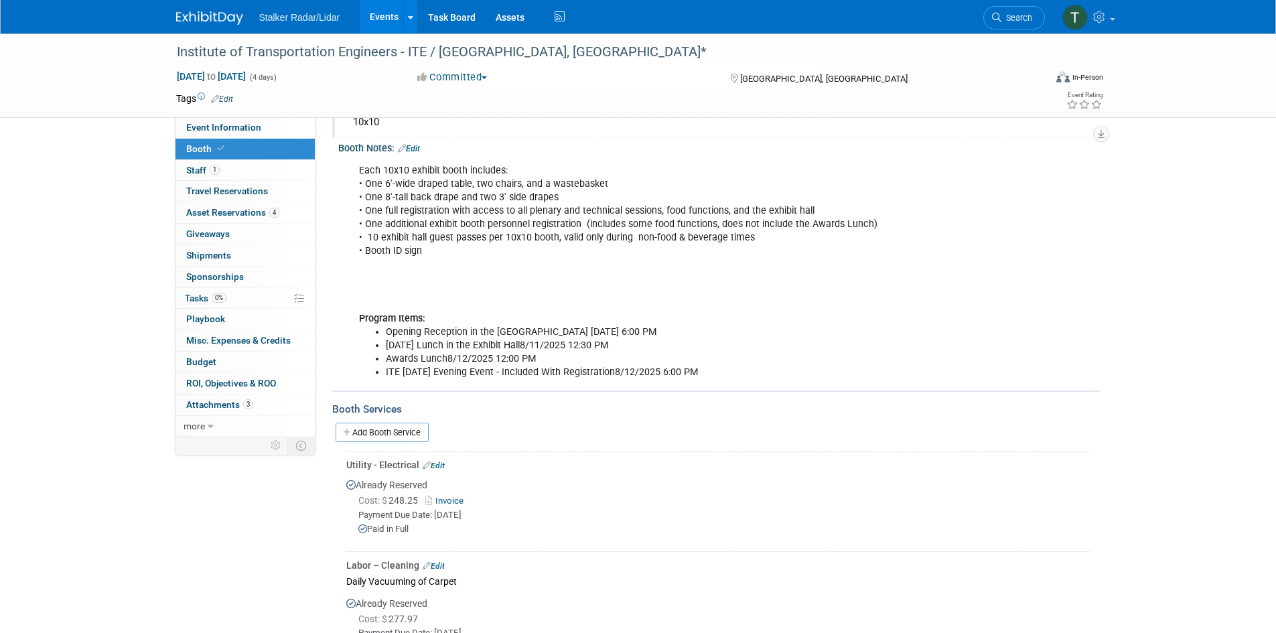
scroll to position [0, 0]
